Goal: Information Seeking & Learning: Learn about a topic

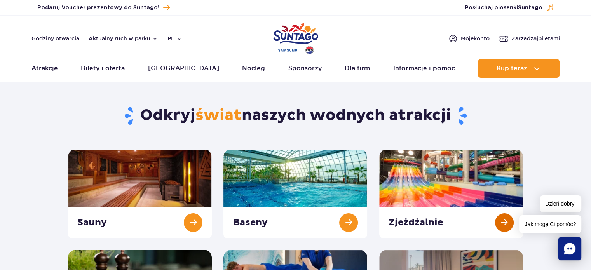
click at [450, 174] on link at bounding box center [451, 193] width 144 height 89
click at [441, 174] on link at bounding box center [451, 193] width 144 height 89
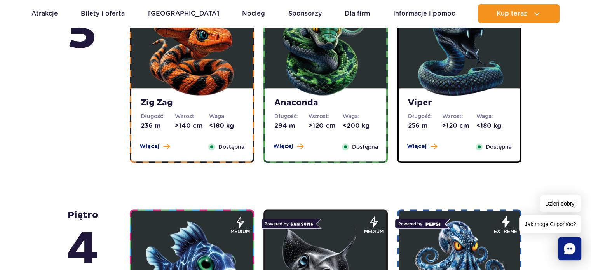
scroll to position [451, 0]
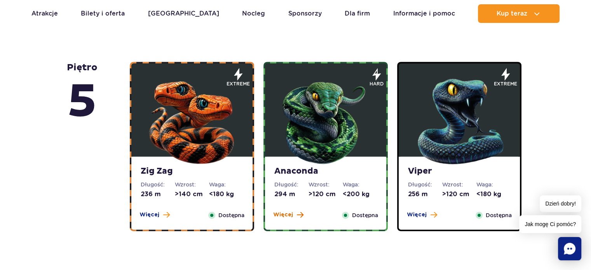
click at [287, 214] on span "Więcej" at bounding box center [283, 215] width 20 height 8
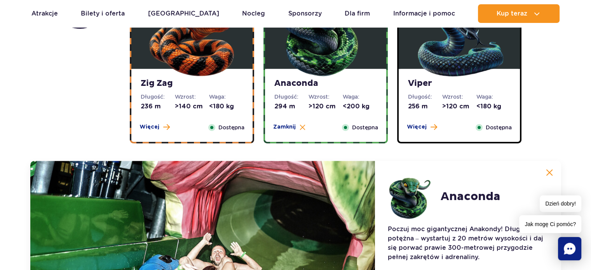
scroll to position [528, 0]
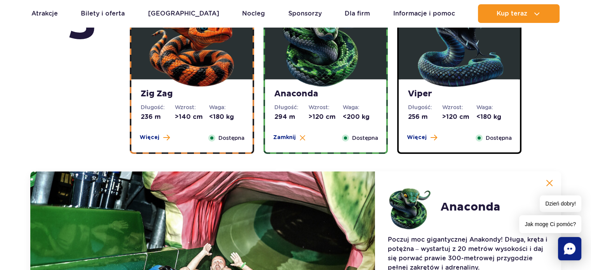
click at [454, 75] on img at bounding box center [458, 42] width 93 height 93
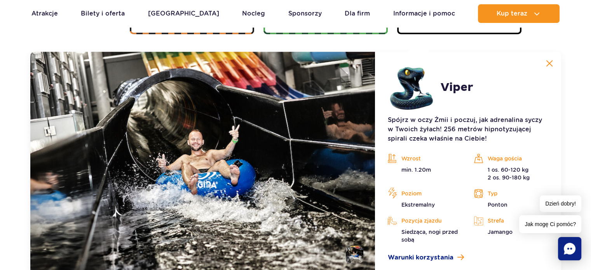
scroll to position [652, 0]
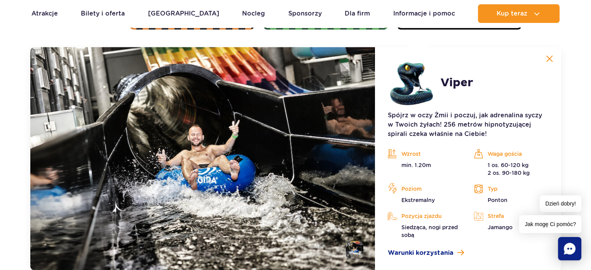
click at [549, 58] on img at bounding box center [549, 58] width 7 height 7
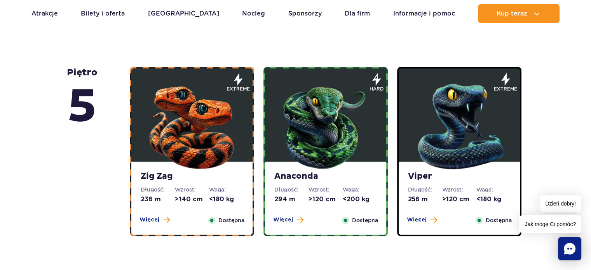
scroll to position [450, 0]
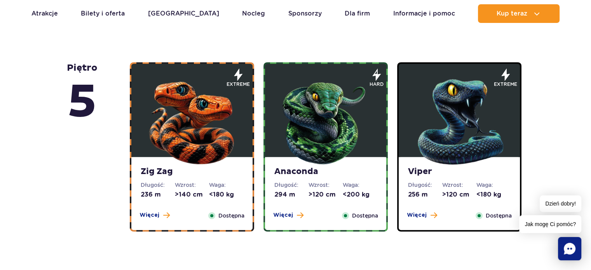
click at [212, 108] on img at bounding box center [191, 119] width 93 height 93
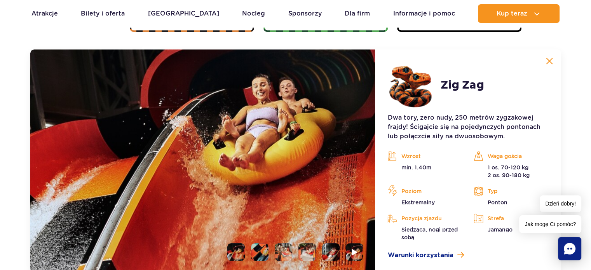
scroll to position [652, 0]
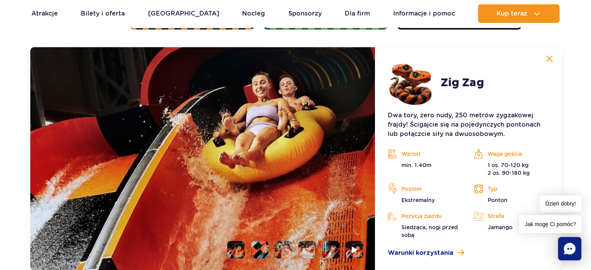
click at [548, 61] on img at bounding box center [549, 58] width 7 height 7
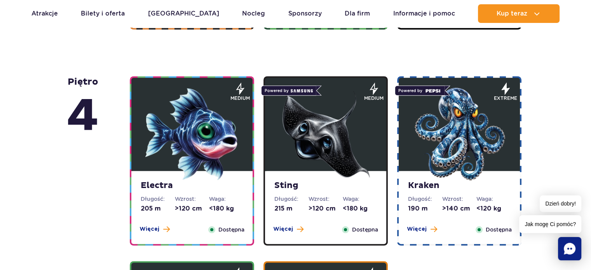
scroll to position [668, 0]
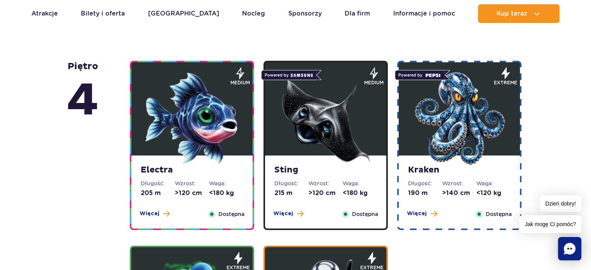
click at [190, 125] on img at bounding box center [191, 118] width 93 height 93
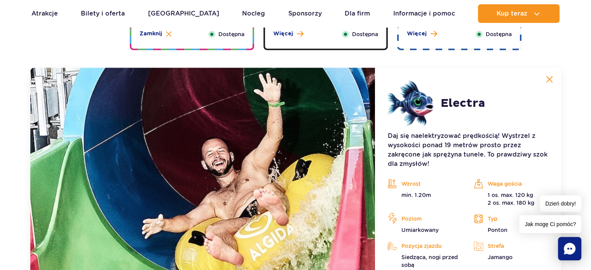
scroll to position [868, 0]
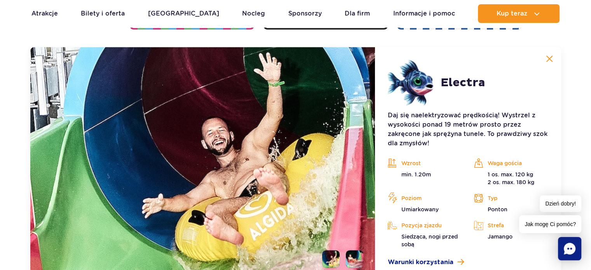
click at [550, 56] on img at bounding box center [549, 58] width 7 height 7
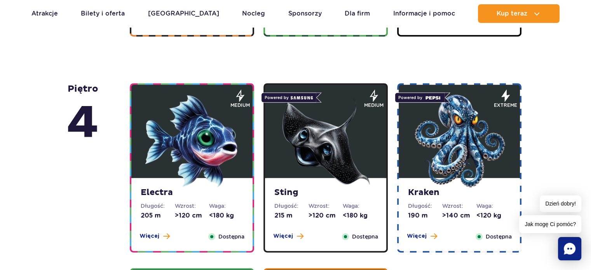
scroll to position [654, 0]
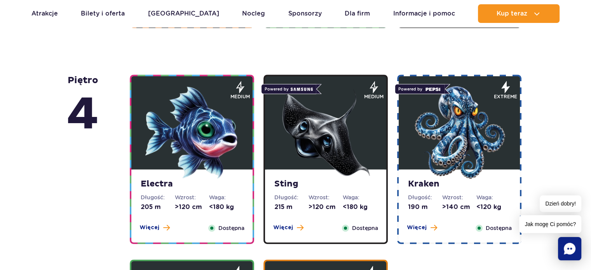
click at [353, 132] on img at bounding box center [325, 132] width 93 height 93
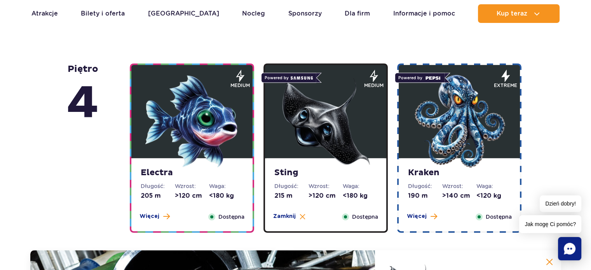
scroll to position [705, 0]
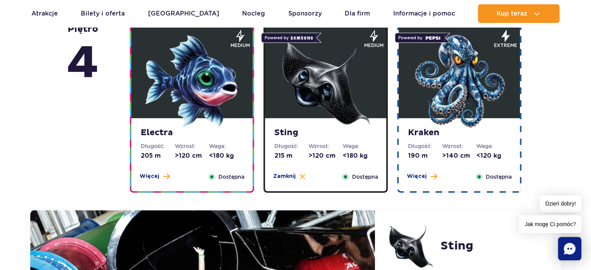
click at [464, 102] on img at bounding box center [458, 81] width 93 height 93
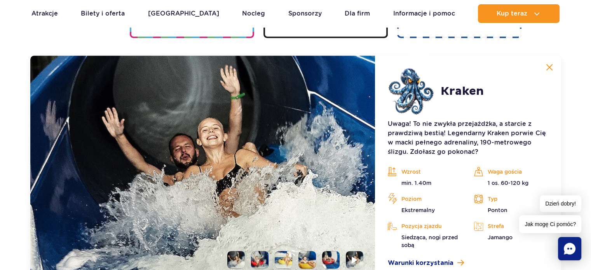
scroll to position [868, 0]
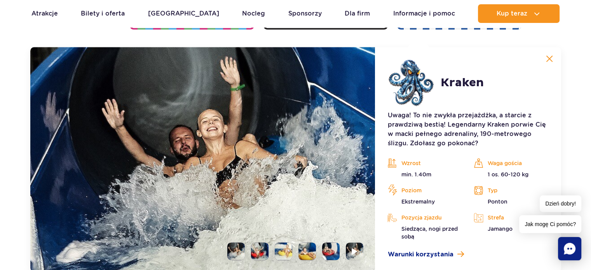
click at [267, 250] on li at bounding box center [259, 250] width 17 height 17
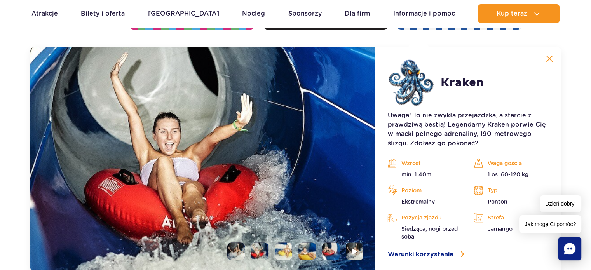
click at [284, 249] on li at bounding box center [283, 250] width 17 height 17
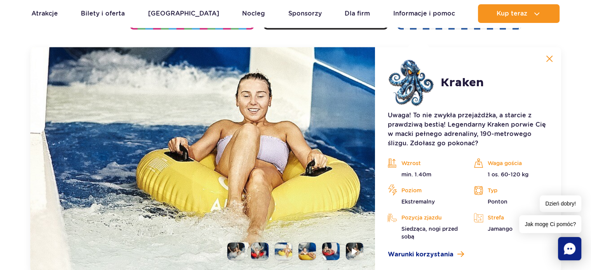
click at [303, 249] on li at bounding box center [306, 250] width 17 height 17
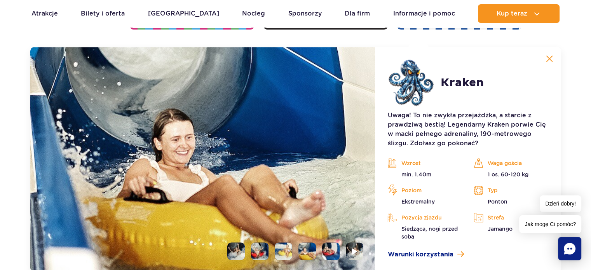
click at [322, 246] on li at bounding box center [330, 250] width 17 height 17
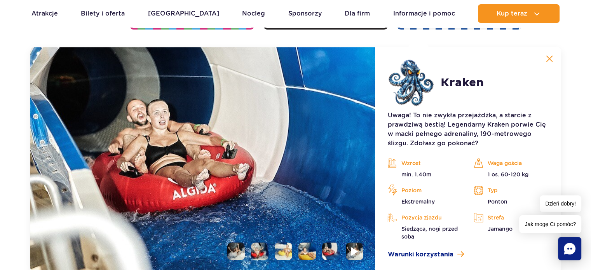
click at [356, 250] on img at bounding box center [354, 251] width 7 height 9
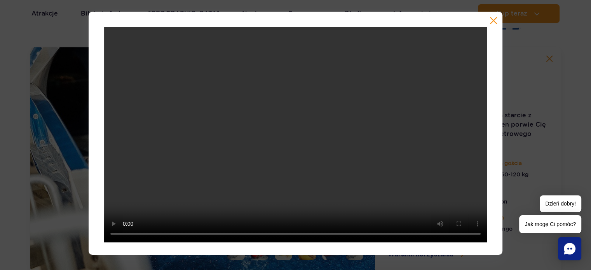
click at [499, 20] on div at bounding box center [296, 133] width 414 height 243
click at [491, 23] on button "button" at bounding box center [493, 21] width 8 height 8
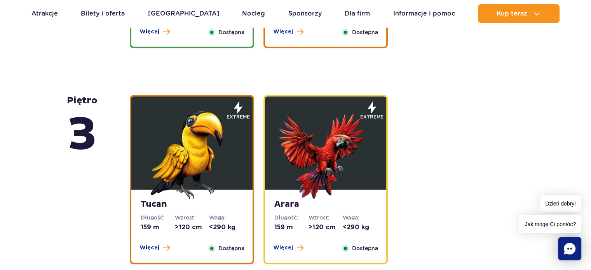
scroll to position [1080, 0]
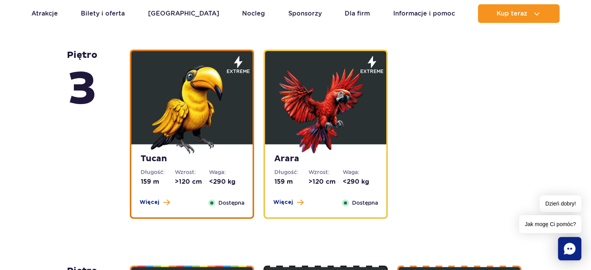
click at [199, 127] on img at bounding box center [191, 107] width 93 height 93
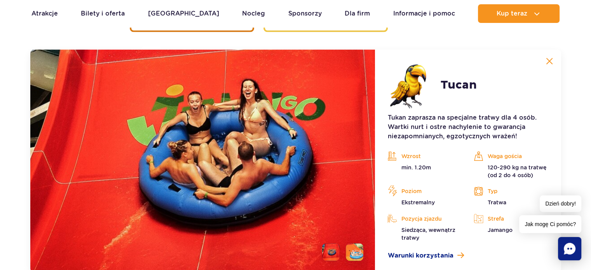
scroll to position [1269, 0]
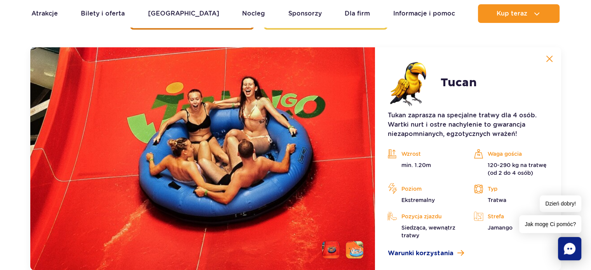
click at [547, 59] on img at bounding box center [549, 58] width 7 height 7
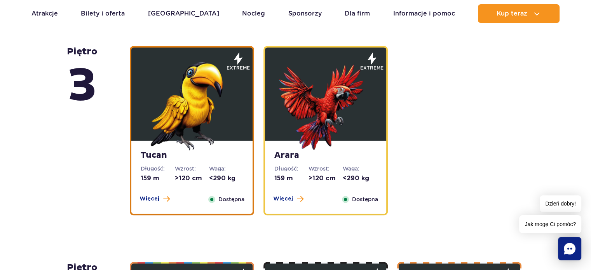
click at [317, 130] on img at bounding box center [325, 103] width 93 height 93
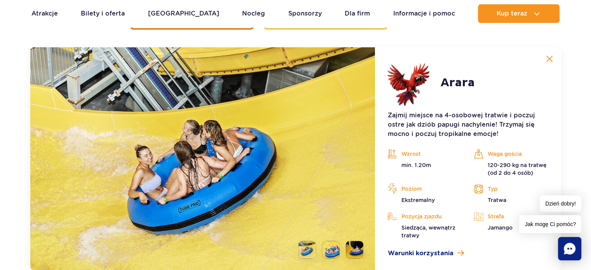
click at [548, 60] on img at bounding box center [549, 58] width 7 height 7
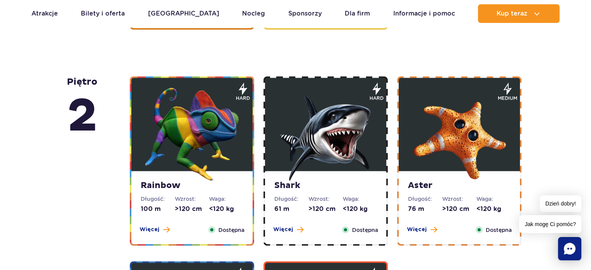
click at [184, 142] on img at bounding box center [191, 133] width 93 height 93
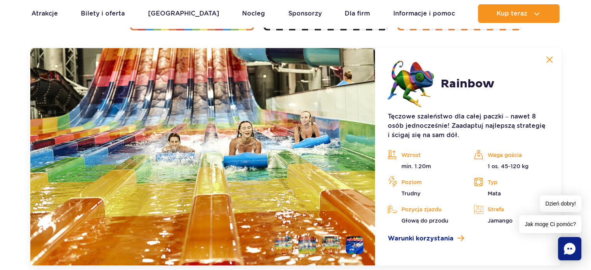
scroll to position [1485, 0]
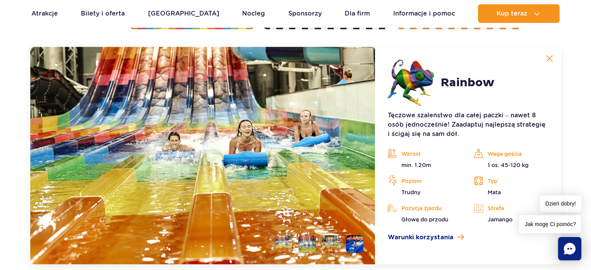
click at [550, 56] on img at bounding box center [549, 58] width 7 height 7
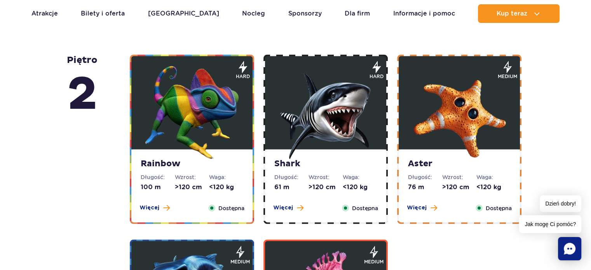
scroll to position [1296, 0]
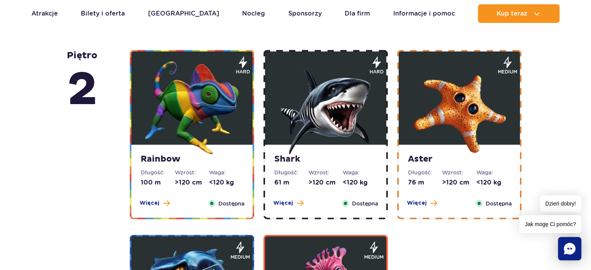
click at [195, 113] on img at bounding box center [191, 107] width 93 height 93
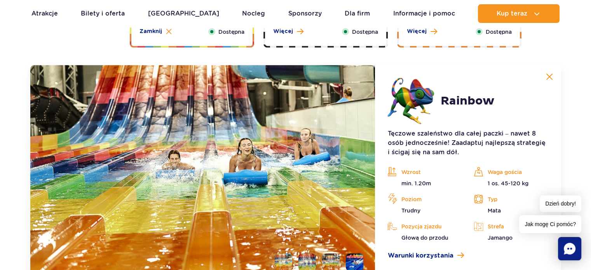
scroll to position [1485, 0]
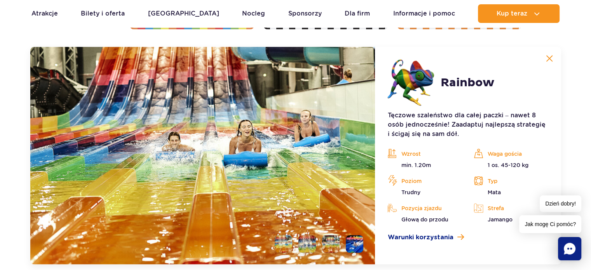
click at [550, 57] on img at bounding box center [549, 58] width 7 height 7
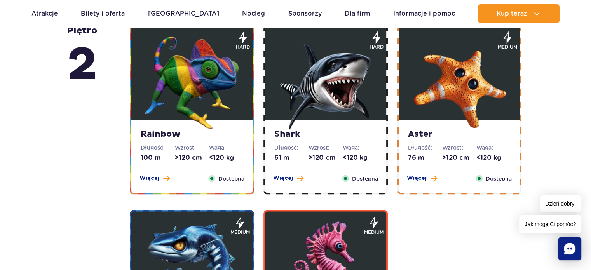
scroll to position [1316, 0]
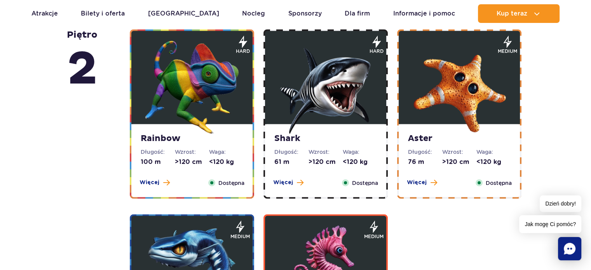
click at [337, 89] on img at bounding box center [325, 86] width 93 height 93
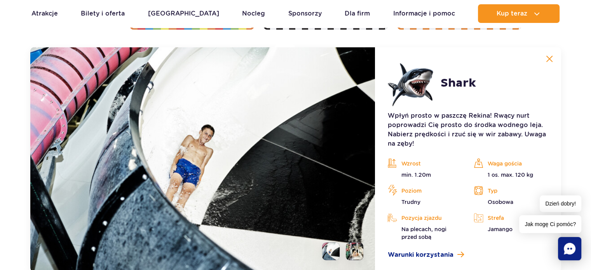
scroll to position [1485, 0]
click at [549, 56] on img at bounding box center [549, 58] width 7 height 7
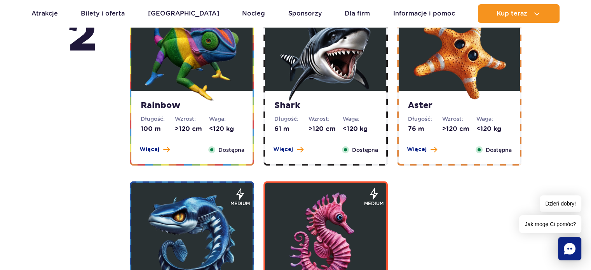
scroll to position [1353, 0]
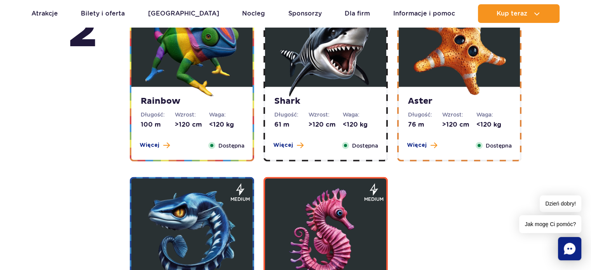
click at [466, 50] on img at bounding box center [458, 49] width 93 height 93
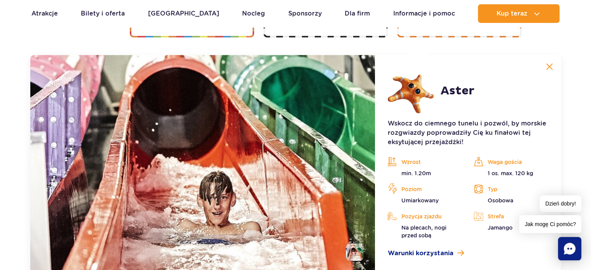
scroll to position [1485, 0]
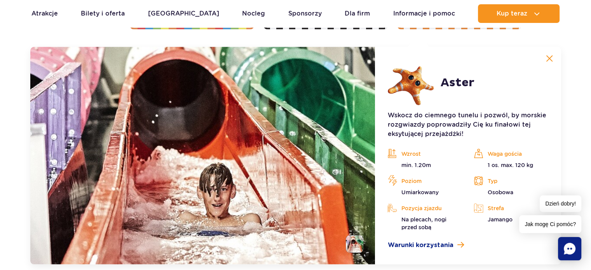
click at [549, 57] on img at bounding box center [549, 58] width 7 height 7
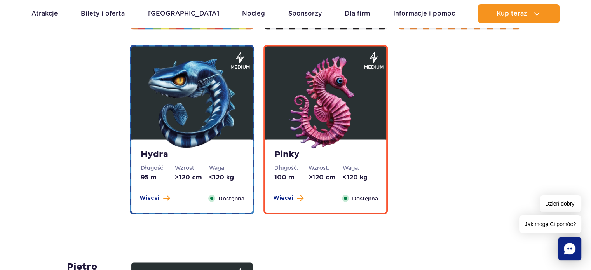
click at [217, 104] on img at bounding box center [191, 102] width 93 height 93
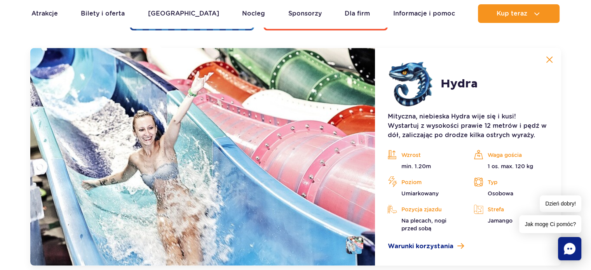
scroll to position [1670, 0]
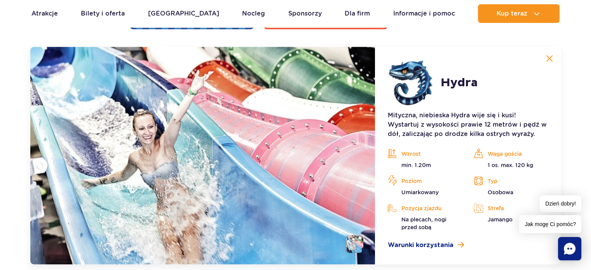
click at [550, 59] on img at bounding box center [549, 58] width 7 height 7
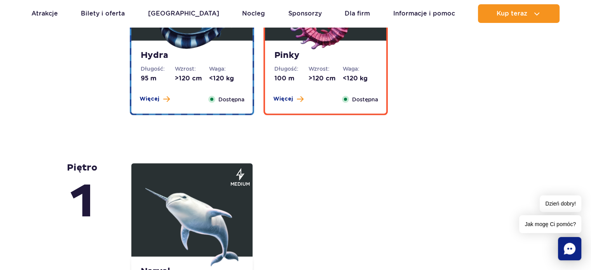
scroll to position [1563, 0]
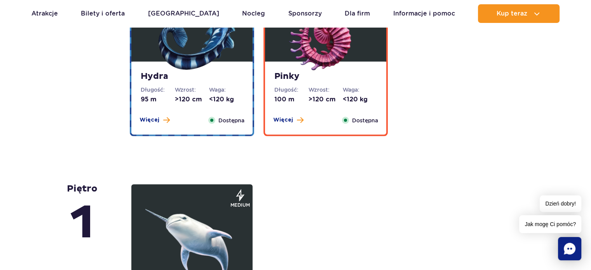
click at [328, 51] on img at bounding box center [325, 24] width 93 height 93
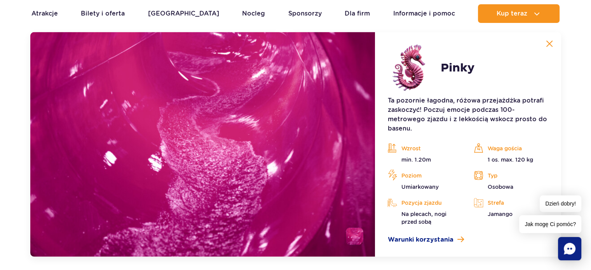
scroll to position [1689, 0]
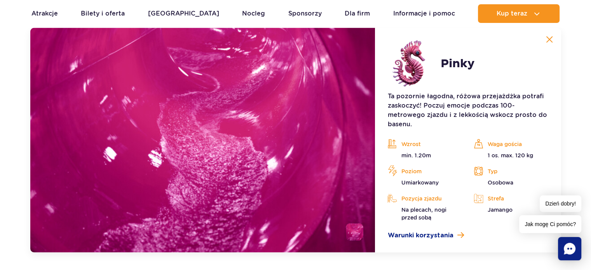
click at [550, 40] on img at bounding box center [549, 39] width 7 height 7
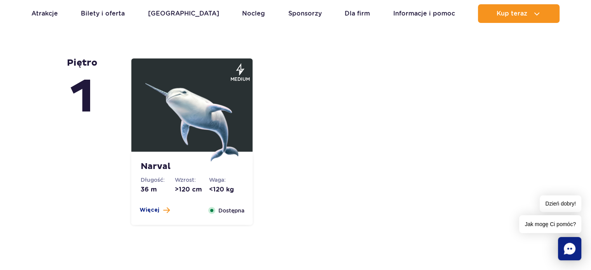
click at [203, 114] on img at bounding box center [191, 114] width 93 height 93
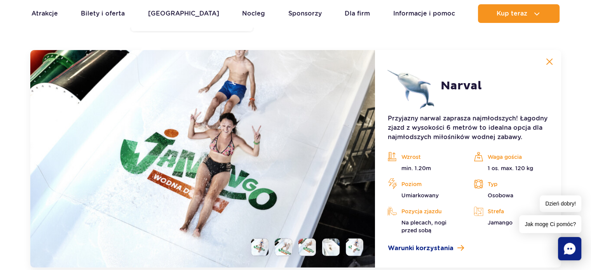
scroll to position [1886, 0]
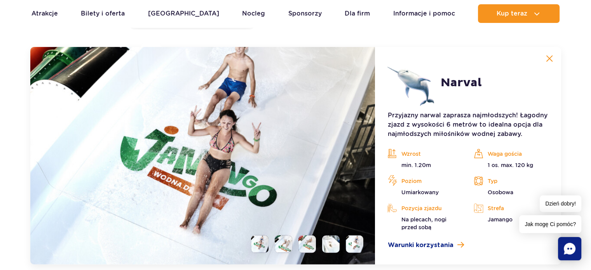
click at [283, 242] on li at bounding box center [283, 243] width 17 height 17
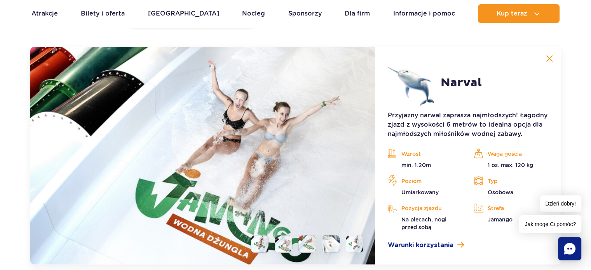
click at [311, 247] on li at bounding box center [306, 243] width 17 height 17
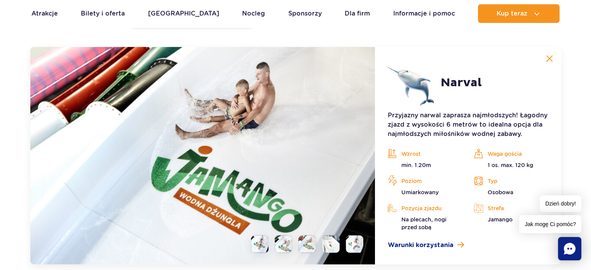
click at [333, 246] on li at bounding box center [330, 243] width 17 height 17
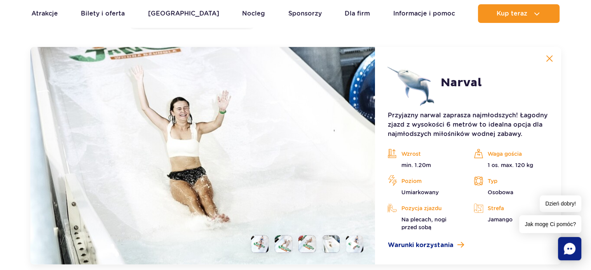
click at [356, 240] on img at bounding box center [354, 244] width 7 height 9
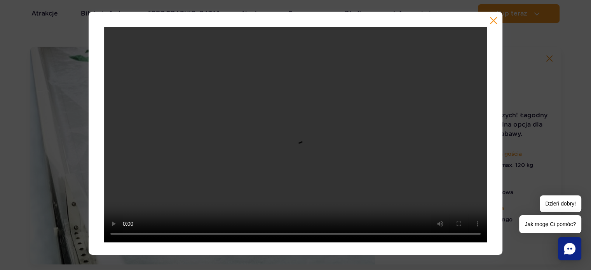
click at [491, 20] on button "button" at bounding box center [493, 21] width 8 height 8
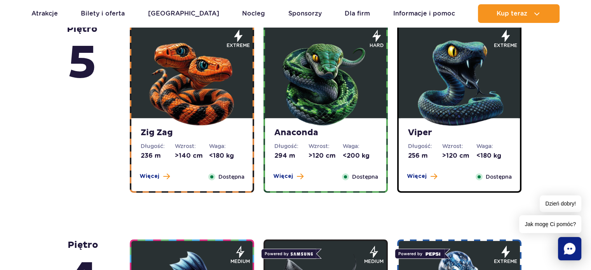
scroll to position [480, 0]
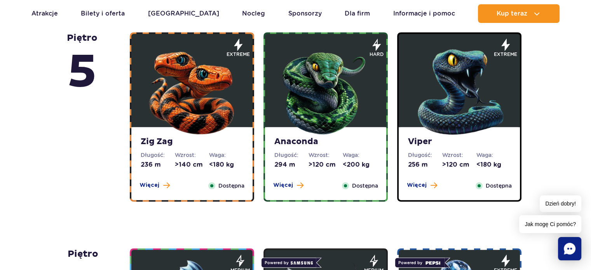
click at [329, 78] on img at bounding box center [325, 89] width 93 height 93
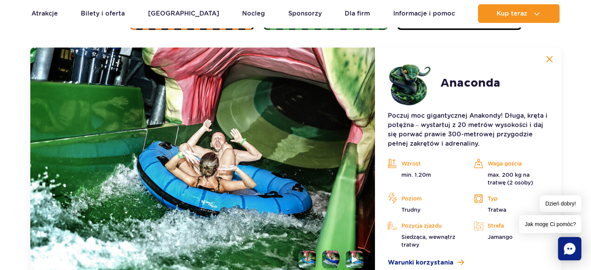
scroll to position [652, 0]
click at [303, 259] on li at bounding box center [306, 258] width 17 height 17
click at [329, 259] on li at bounding box center [330, 258] width 17 height 17
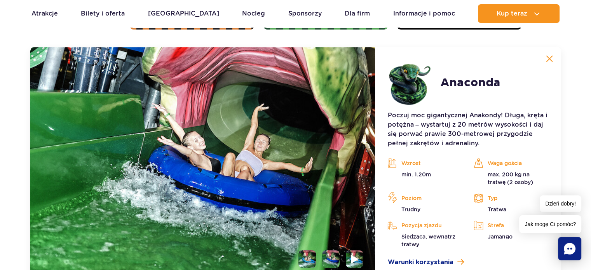
click at [357, 259] on img at bounding box center [354, 258] width 7 height 9
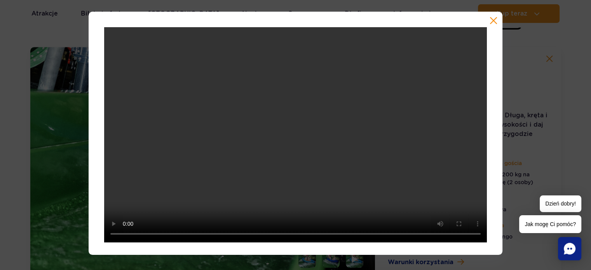
click at [494, 19] on button "button" at bounding box center [493, 21] width 8 height 8
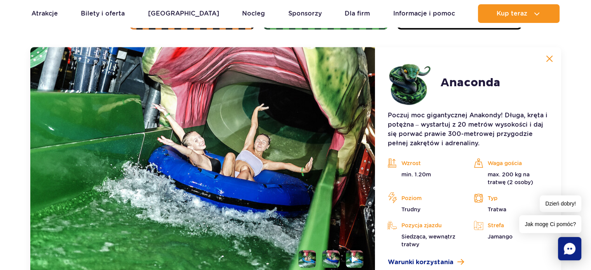
click at [550, 60] on img at bounding box center [549, 58] width 7 height 7
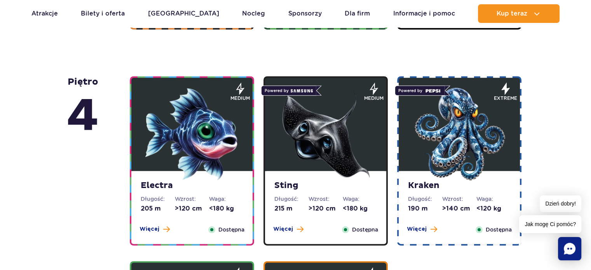
click at [330, 138] on img at bounding box center [325, 133] width 93 height 93
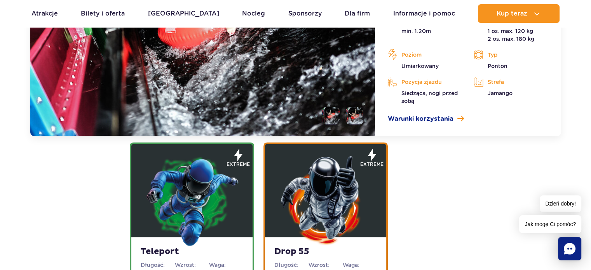
scroll to position [927, 0]
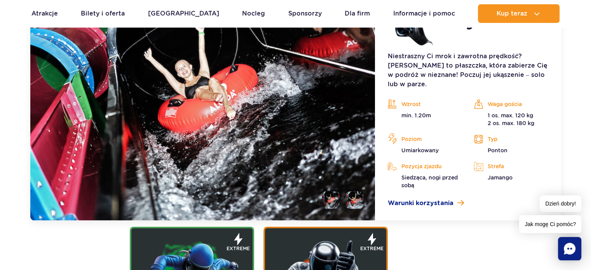
click at [355, 191] on li at bounding box center [354, 199] width 17 height 17
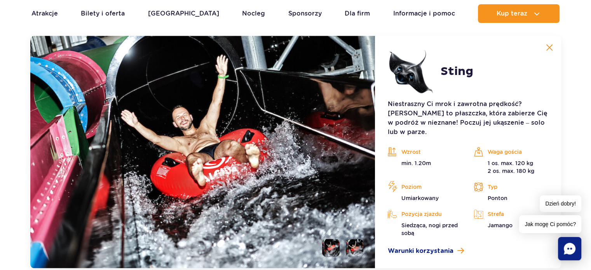
scroll to position [866, 0]
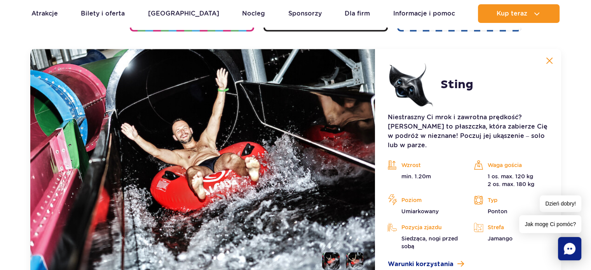
click at [548, 59] on img at bounding box center [549, 60] width 7 height 7
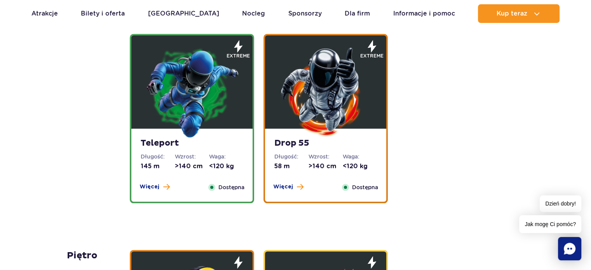
scroll to position [871, 0]
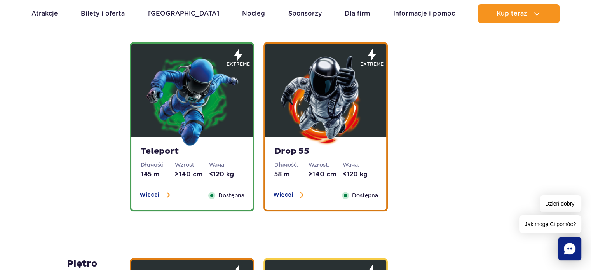
click at [207, 98] on img at bounding box center [191, 99] width 93 height 93
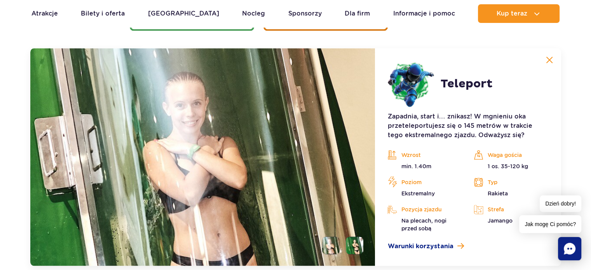
scroll to position [1053, 0]
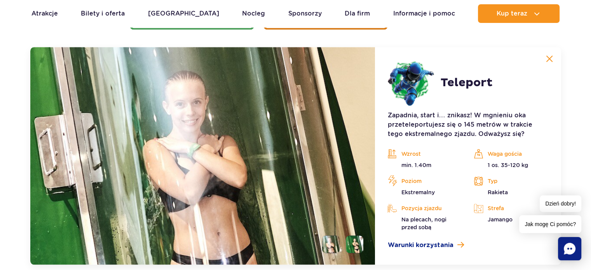
click at [353, 249] on li at bounding box center [354, 243] width 17 height 17
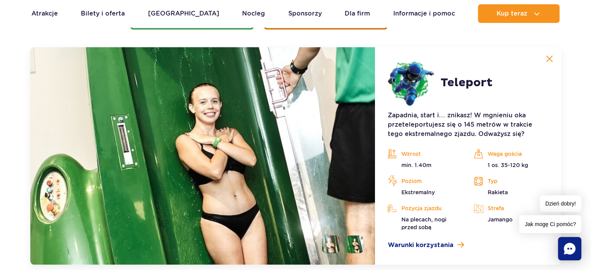
click at [330, 246] on li at bounding box center [330, 243] width 17 height 17
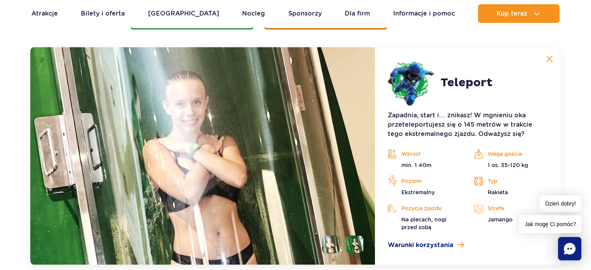
click at [355, 246] on li at bounding box center [354, 243] width 17 height 17
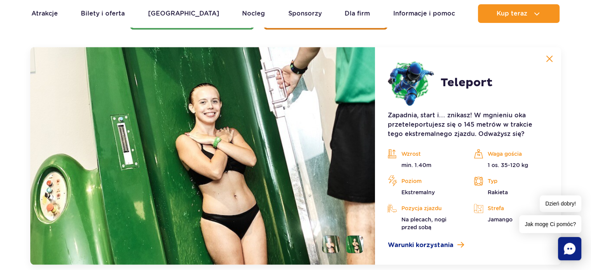
click at [550, 57] on img at bounding box center [549, 58] width 7 height 7
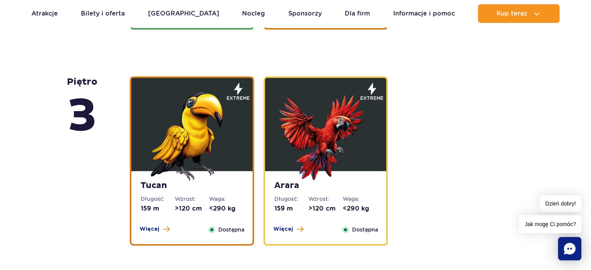
click at [323, 135] on img at bounding box center [325, 133] width 93 height 93
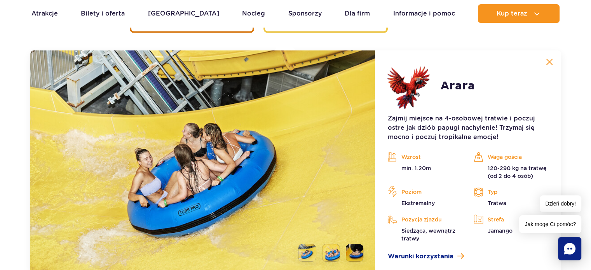
scroll to position [1269, 0]
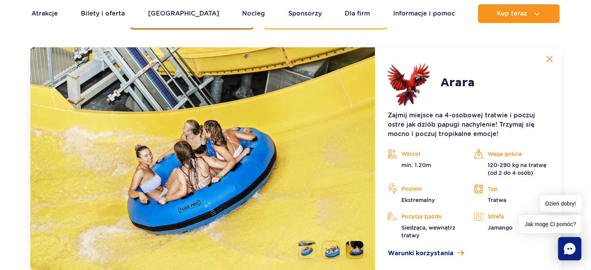
click at [355, 247] on li at bounding box center [354, 249] width 17 height 17
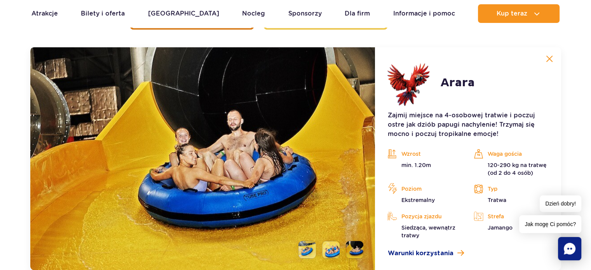
click at [552, 57] on button at bounding box center [549, 59] width 16 height 16
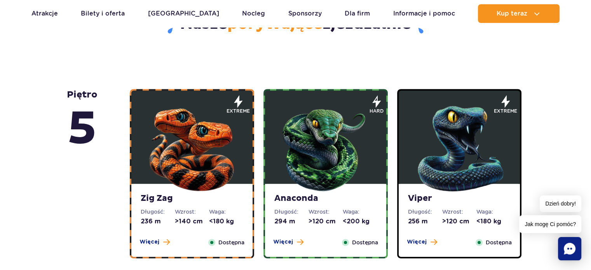
scroll to position [478, 0]
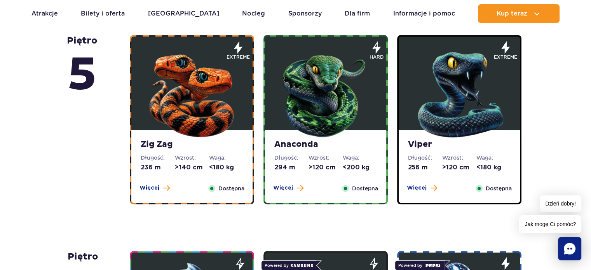
click at [468, 83] on img at bounding box center [458, 92] width 93 height 93
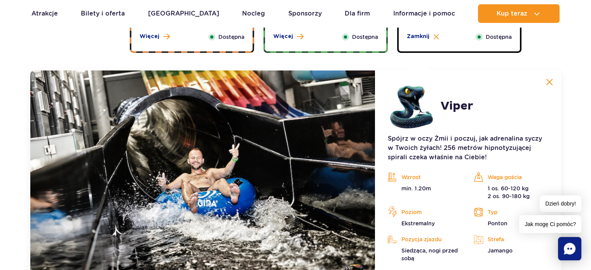
scroll to position [652, 0]
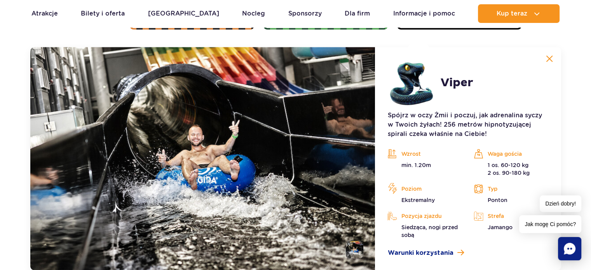
click at [550, 60] on img at bounding box center [549, 58] width 7 height 7
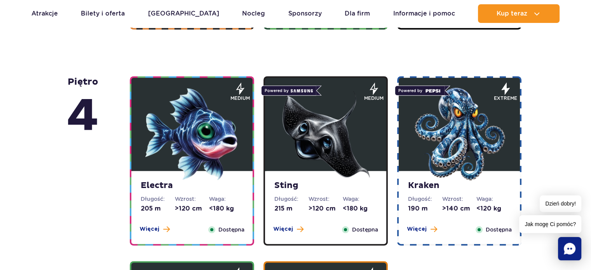
click at [464, 133] on img at bounding box center [458, 133] width 93 height 93
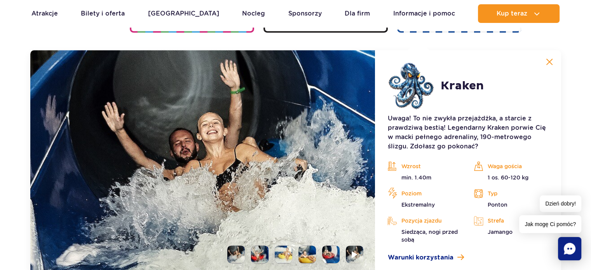
scroll to position [868, 0]
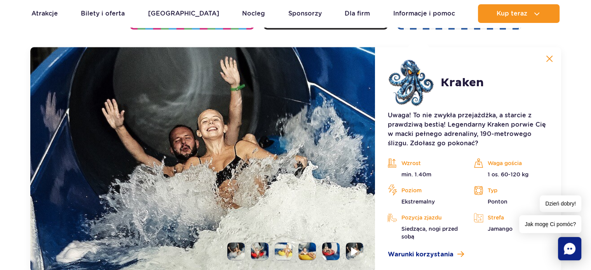
click at [351, 251] on img at bounding box center [354, 251] width 7 height 9
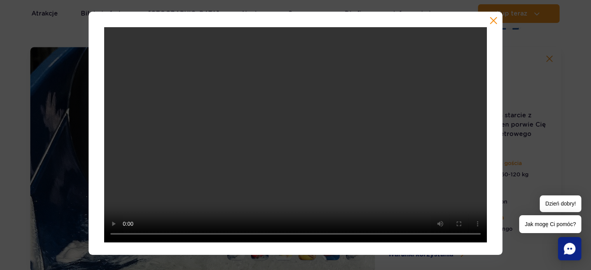
click at [492, 21] on button "button" at bounding box center [493, 21] width 8 height 8
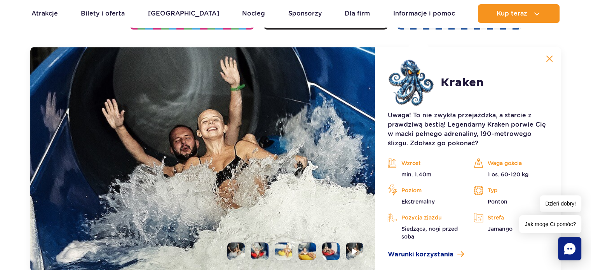
click at [551, 59] on img at bounding box center [549, 58] width 7 height 7
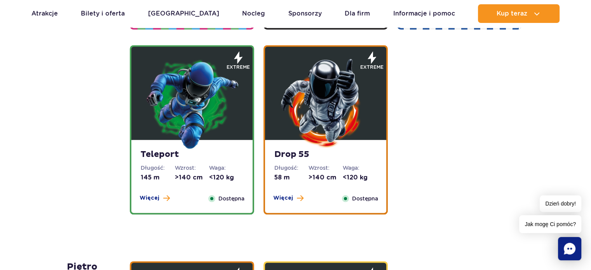
click at [342, 104] on img at bounding box center [325, 102] width 93 height 93
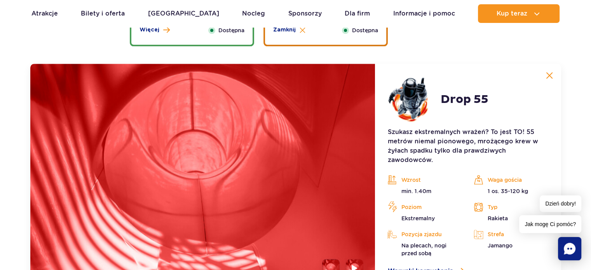
scroll to position [1053, 0]
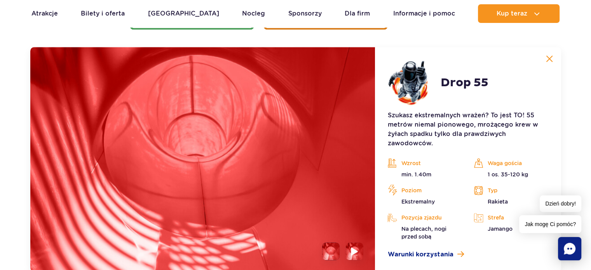
click at [354, 253] on img at bounding box center [354, 251] width 7 height 9
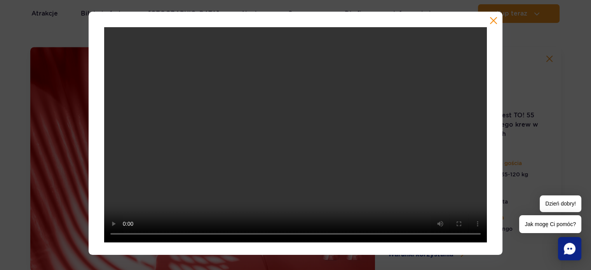
click at [491, 24] on button "button" at bounding box center [493, 21] width 8 height 8
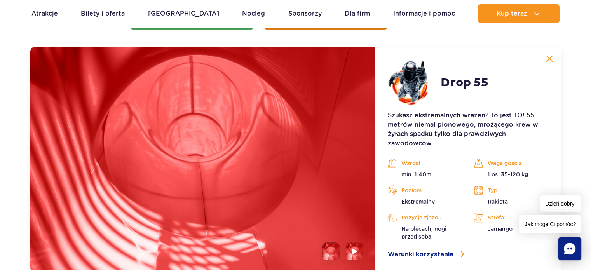
click at [546, 60] on img at bounding box center [549, 58] width 7 height 7
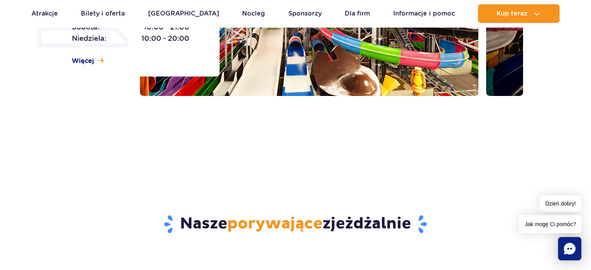
scroll to position [0, 0]
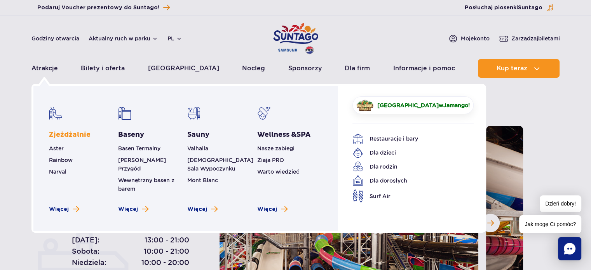
click at [71, 132] on link "Zjeżdżalnie" at bounding box center [70, 134] width 42 height 9
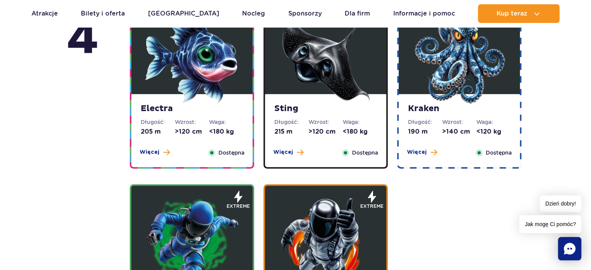
scroll to position [730, 0]
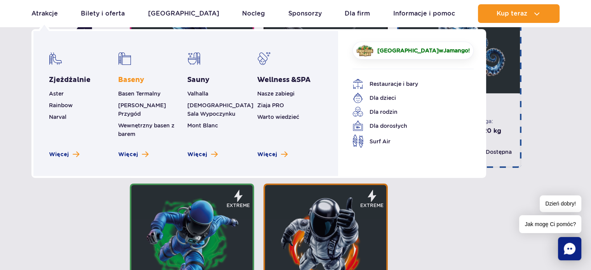
click at [130, 82] on link "Baseny" at bounding box center [131, 79] width 26 height 9
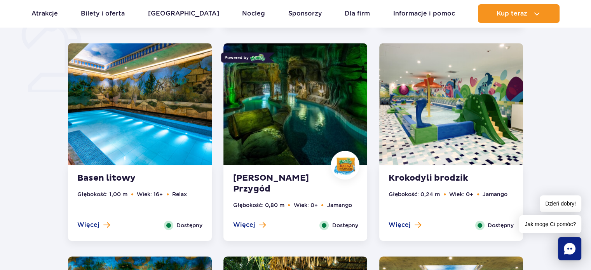
scroll to position [652, 0]
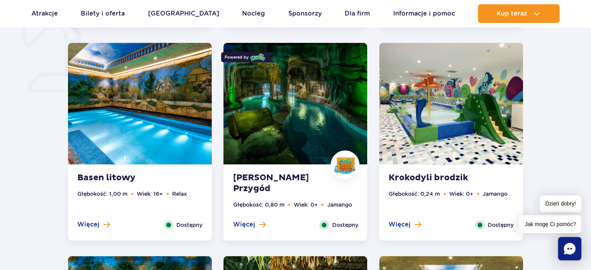
click at [277, 180] on strong "[PERSON_NAME] Przygód" at bounding box center [280, 183] width 94 height 22
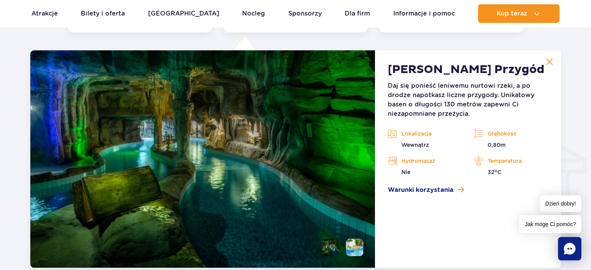
scroll to position [864, 0]
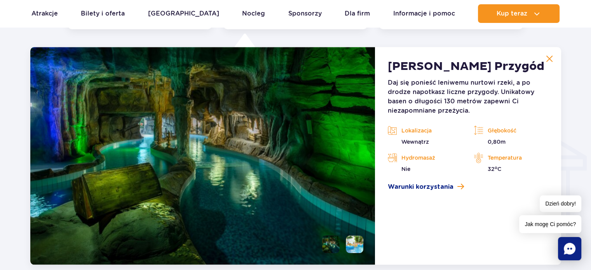
click at [549, 59] on img at bounding box center [549, 58] width 7 height 7
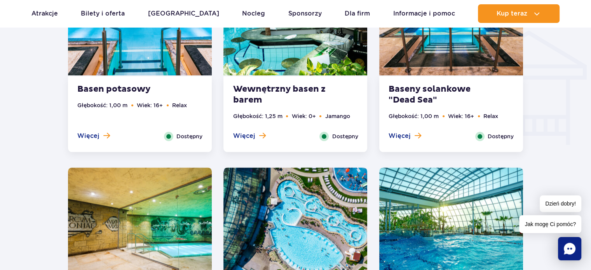
scroll to position [895, 0]
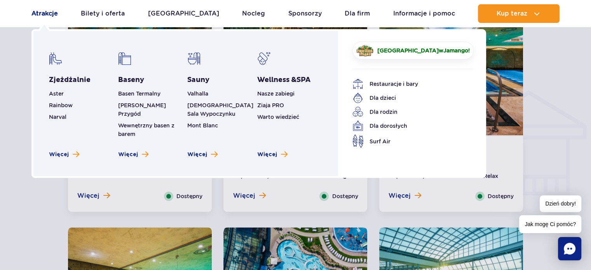
click at [52, 14] on link "Atrakcje" at bounding box center [44, 13] width 26 height 19
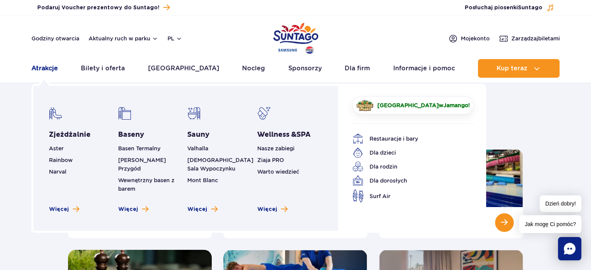
click at [54, 68] on link "Atrakcje" at bounding box center [44, 68] width 26 height 19
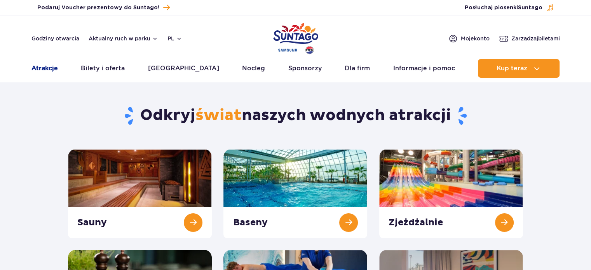
click at [49, 71] on link "Atrakcje" at bounding box center [44, 68] width 26 height 19
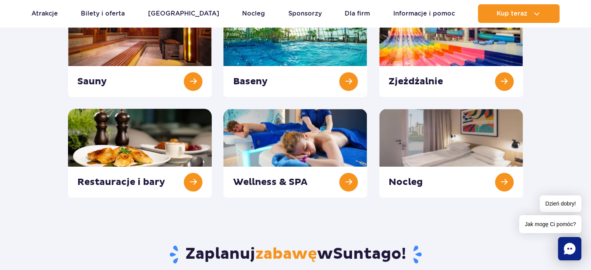
scroll to position [155, 0]
